Goal: Information Seeking & Learning: Learn about a topic

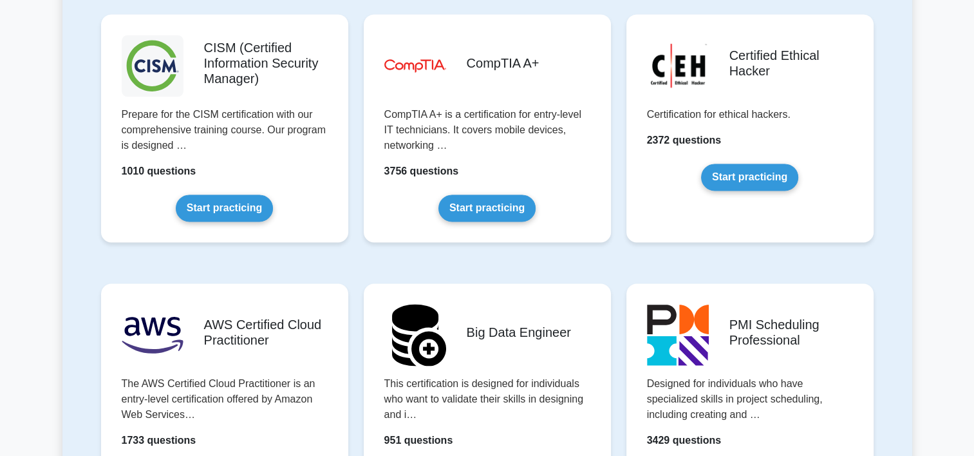
scroll to position [2124, 0]
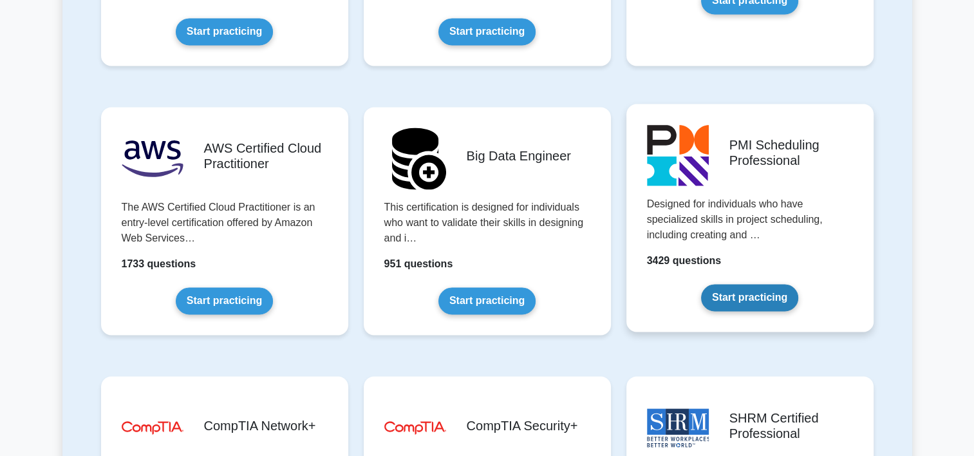
click at [778, 284] on link "Start practicing" at bounding box center [749, 297] width 97 height 27
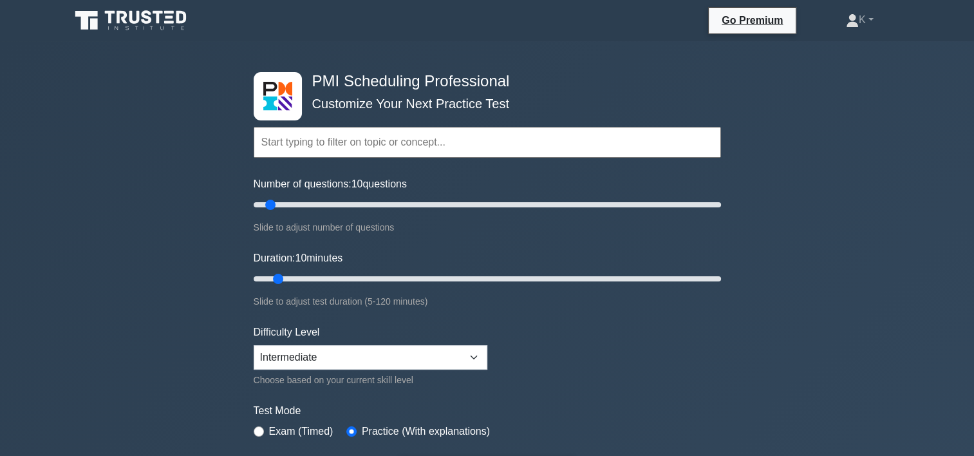
click at [389, 136] on input "text" at bounding box center [487, 142] width 467 height 31
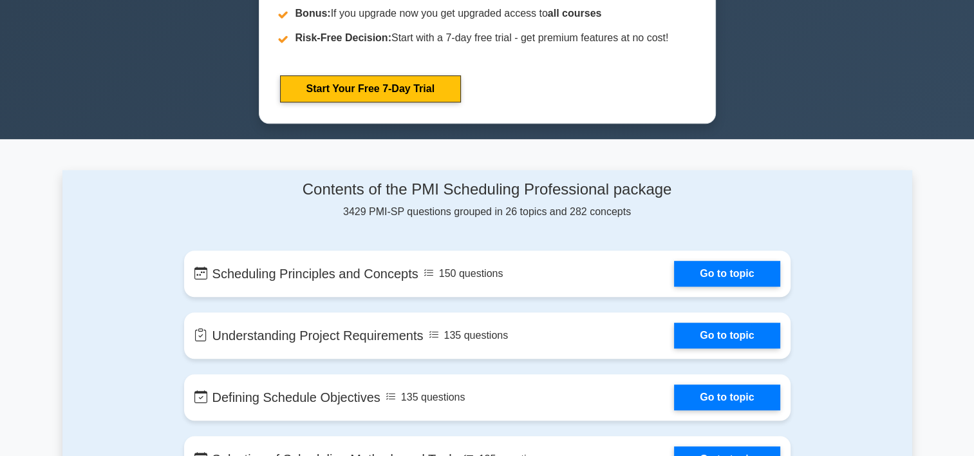
scroll to position [708, 0]
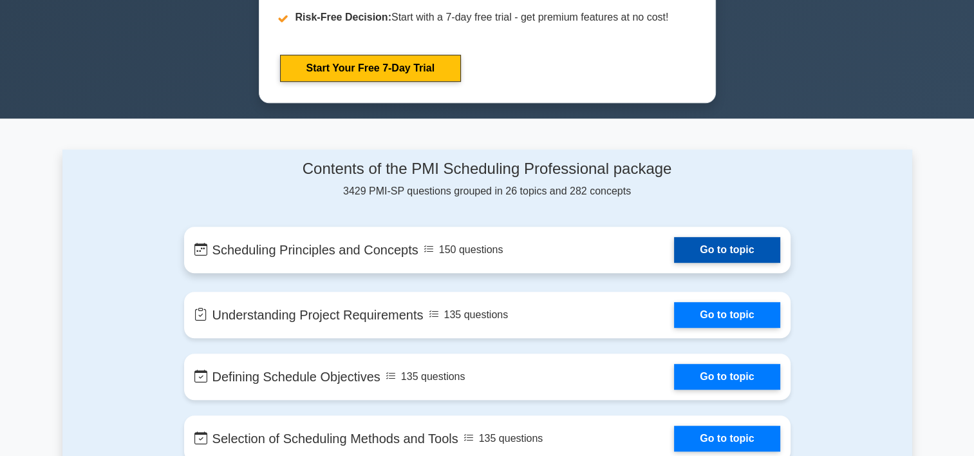
click at [731, 247] on link "Go to topic" at bounding box center [727, 250] width 106 height 26
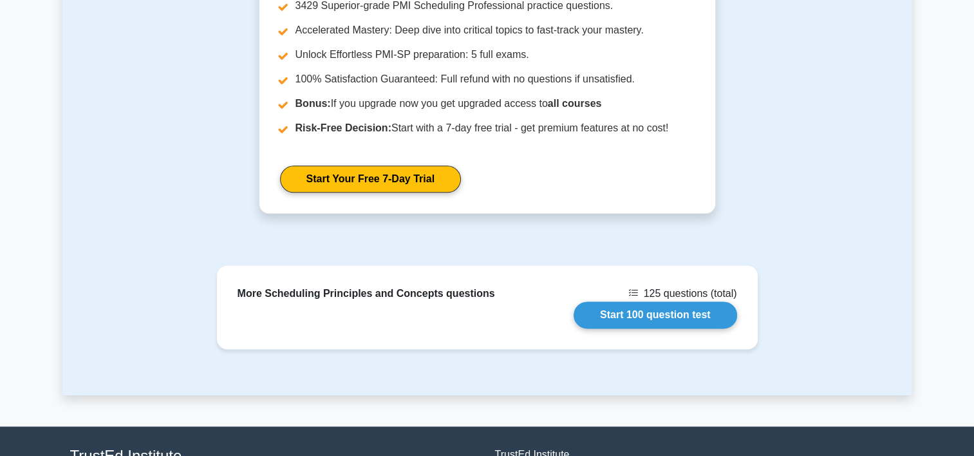
scroll to position [1673, 0]
